Goal: Navigation & Orientation: Understand site structure

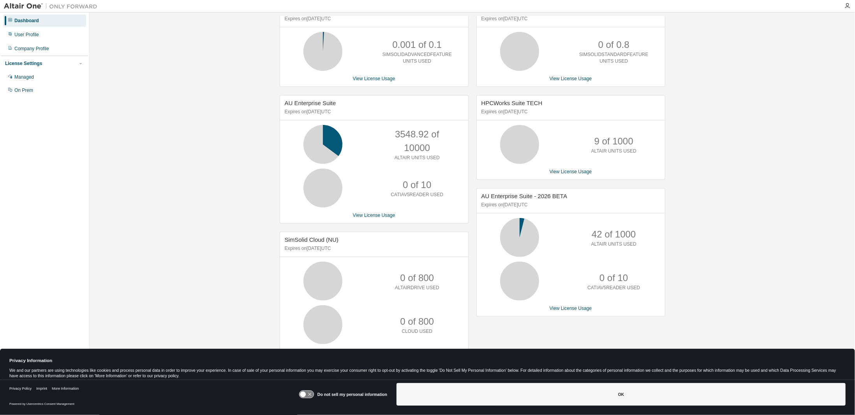
scroll to position [60, 0]
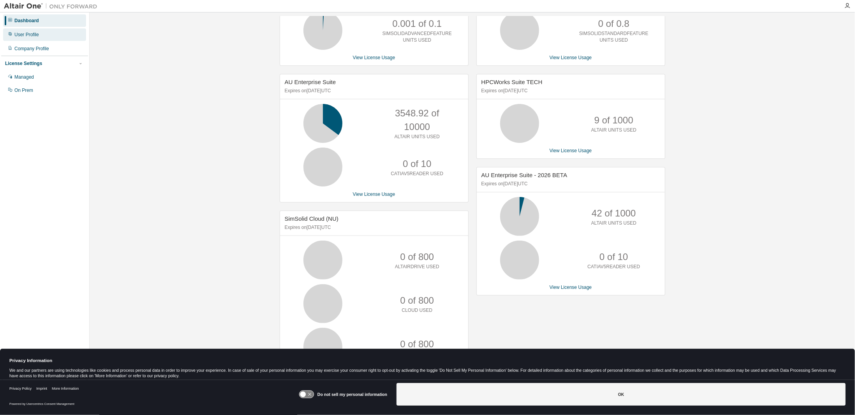
click at [30, 35] on div "User Profile" at bounding box center [26, 35] width 25 height 6
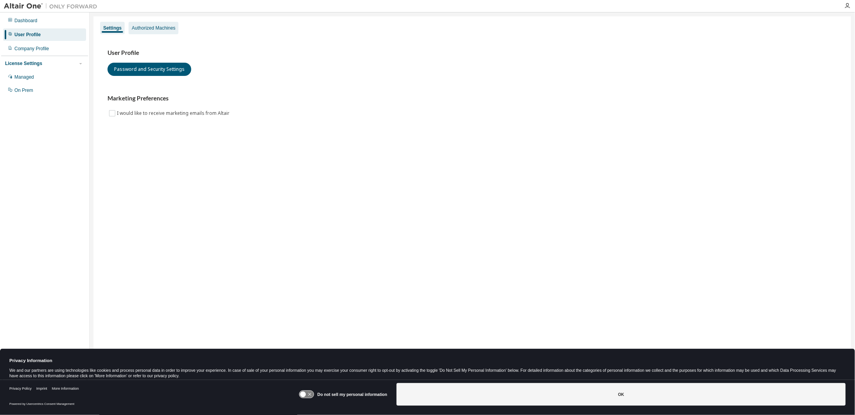
click at [169, 29] on div "Authorized Machines" at bounding box center [154, 28] width 44 height 6
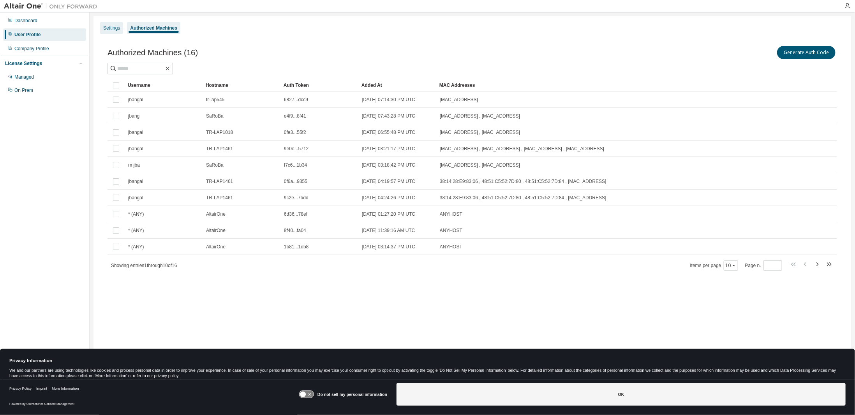
click at [107, 27] on div "Settings" at bounding box center [111, 28] width 17 height 6
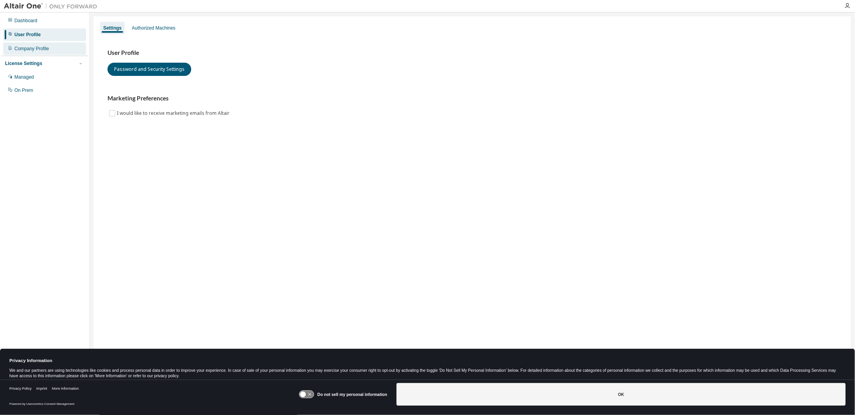
click at [40, 53] on div "Company Profile" at bounding box center [44, 48] width 83 height 12
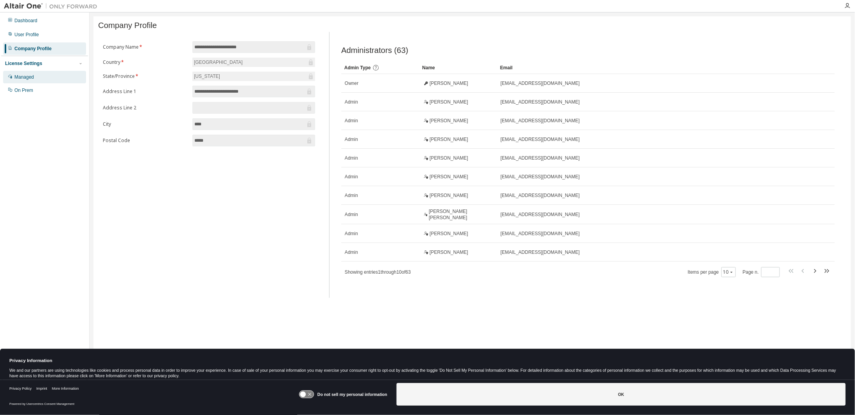
click at [28, 78] on div "Managed" at bounding box center [23, 77] width 19 height 6
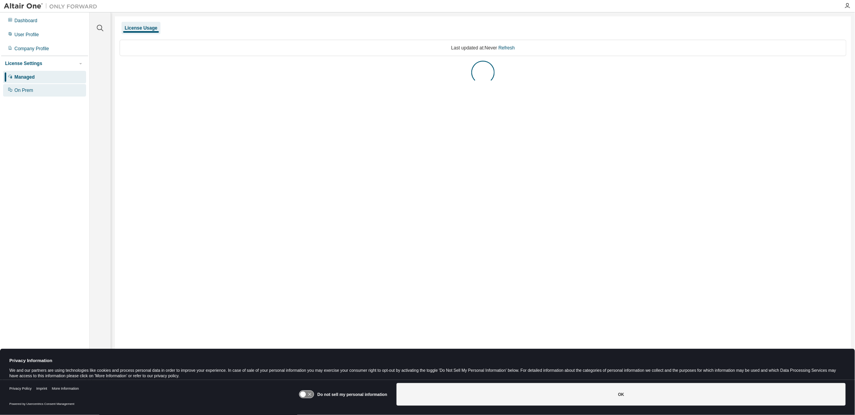
click at [25, 91] on div "On Prem" at bounding box center [23, 90] width 19 height 6
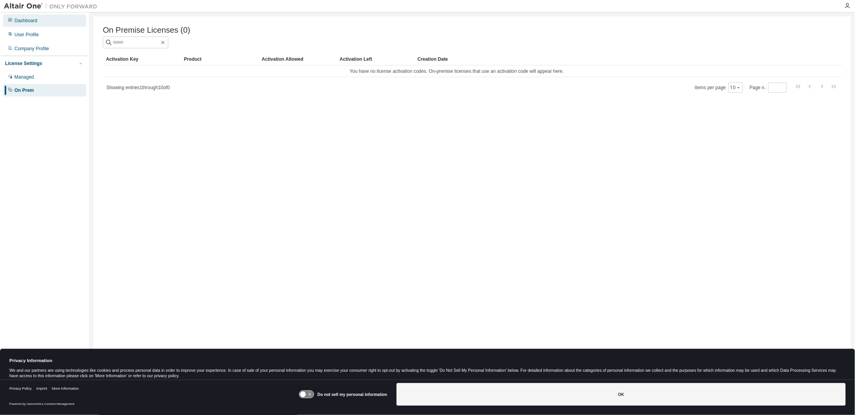
click at [24, 19] on div "Dashboard" at bounding box center [25, 21] width 23 height 6
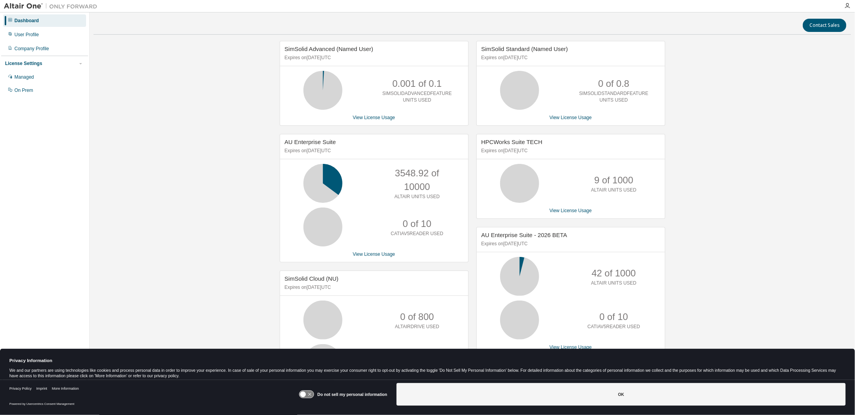
click at [26, 4] on img at bounding box center [52, 6] width 97 height 8
